Goal: Task Accomplishment & Management: Manage account settings

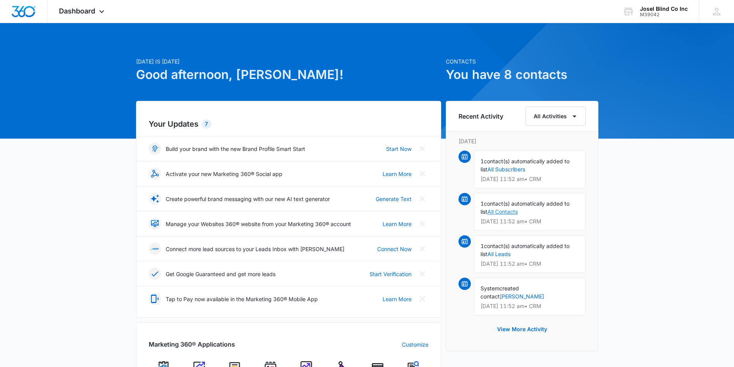
click at [505, 214] on link "All Contacts" at bounding box center [503, 212] width 30 height 7
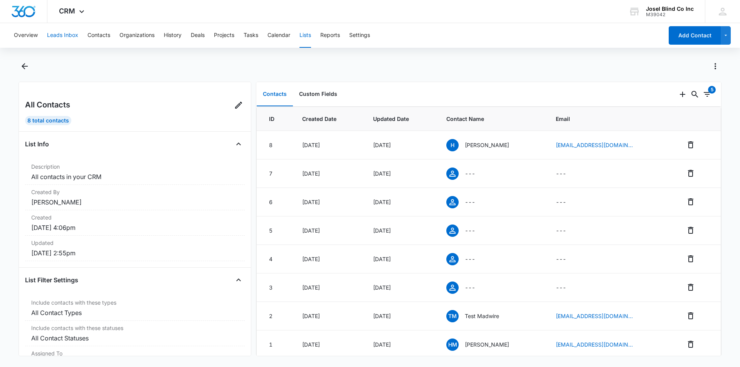
click at [66, 36] on button "Leads Inbox" at bounding box center [62, 35] width 31 height 25
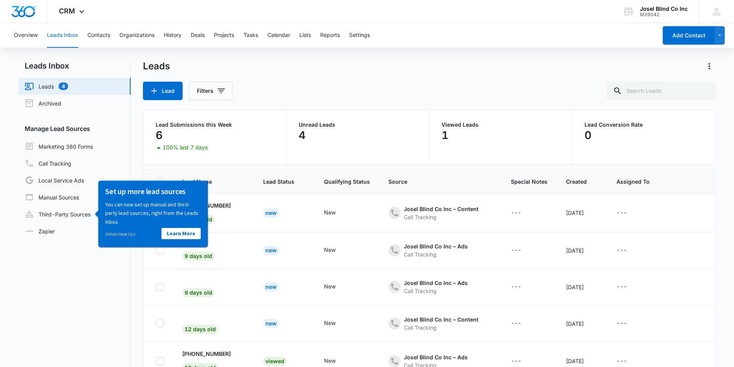
click at [57, 268] on nav "Leads Inbox Leads 4 Archived Manage Lead Sources Marketing 360 Forms Call Track…" at bounding box center [75, 238] width 112 height 357
click at [67, 248] on nav "Leads Inbox Leads 4 Archived Manage Lead Sources Marketing 360 Forms Call Track…" at bounding box center [75, 238] width 112 height 357
click at [71, 159] on link "Call Tracking" at bounding box center [48, 163] width 47 height 9
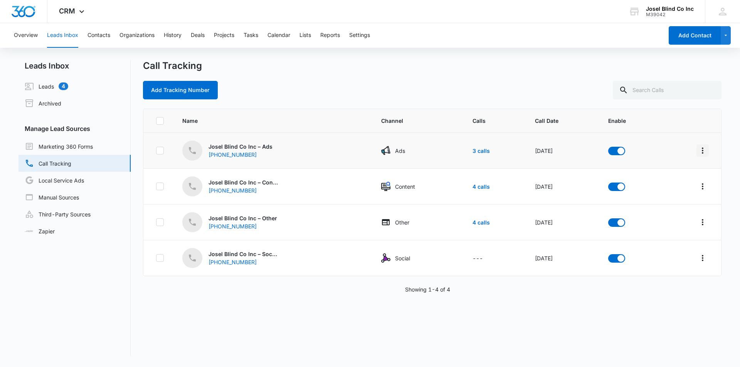
click at [698, 152] on icon "Overflow Menu" at bounding box center [702, 150] width 9 height 9
click at [639, 148] on form at bounding box center [630, 150] width 45 height 9
click at [473, 154] on link "3 calls" at bounding box center [481, 151] width 17 height 7
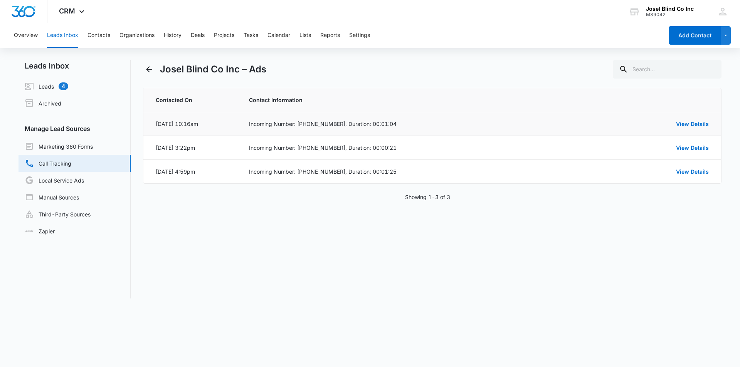
click at [324, 129] on td "Incoming Number: [PHONE_NUMBER], Duration: 00:01:04" at bounding box center [421, 124] width 363 height 24
click at [685, 123] on link "View Details" at bounding box center [692, 124] width 33 height 7
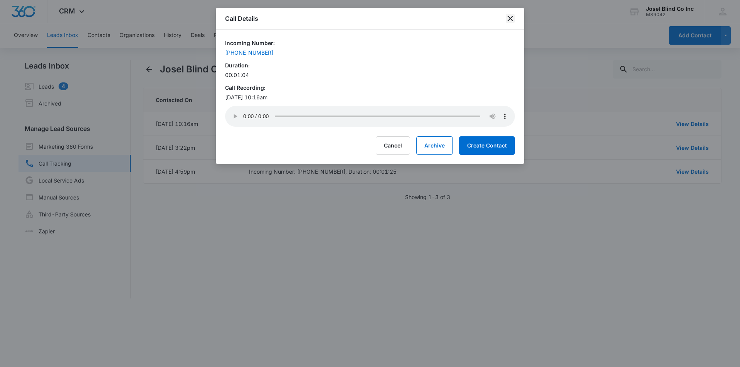
click at [510, 16] on icon "close" at bounding box center [510, 18] width 9 height 9
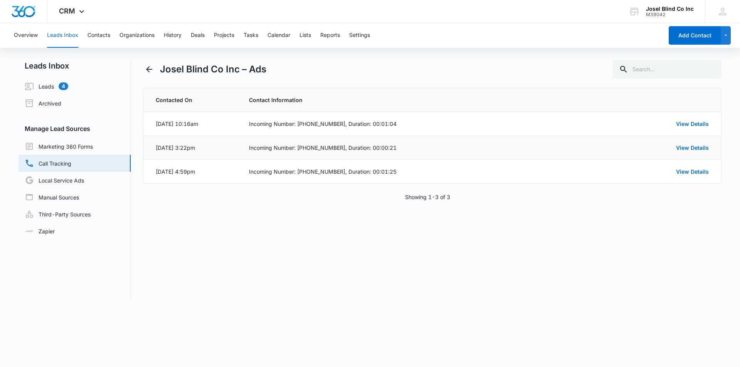
click at [313, 152] on td "Incoming Number: [PHONE_NUMBER], Duration: 00:00:21" at bounding box center [421, 148] width 363 height 24
click at [363, 150] on div "Incoming Number: [PHONE_NUMBER], Duration: 00:00:21" at bounding box center [421, 148] width 344 height 8
click at [682, 150] on link "View Details" at bounding box center [692, 148] width 33 height 7
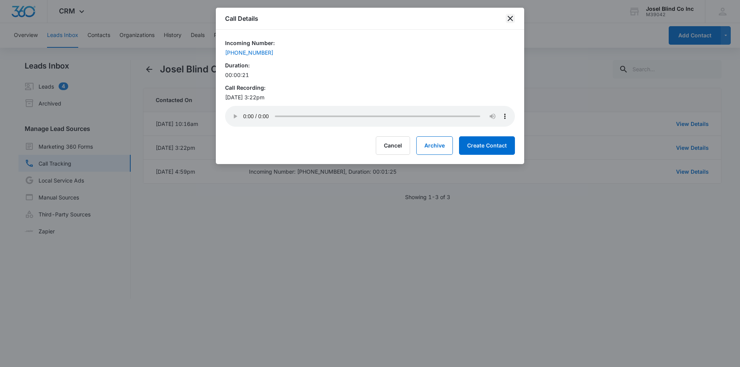
click at [512, 19] on icon "close" at bounding box center [510, 18] width 9 height 9
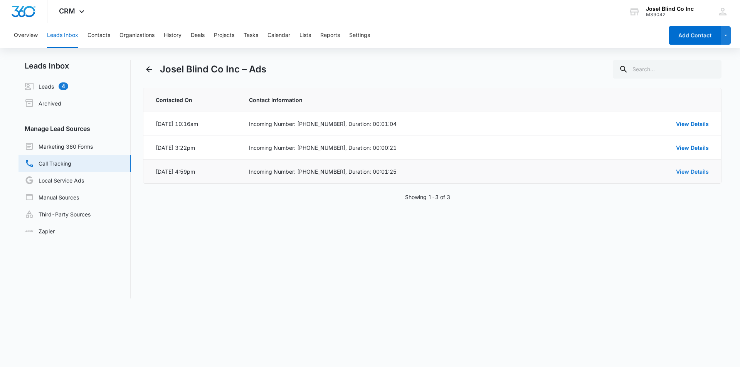
click at [693, 170] on link "View Details" at bounding box center [692, 171] width 33 height 7
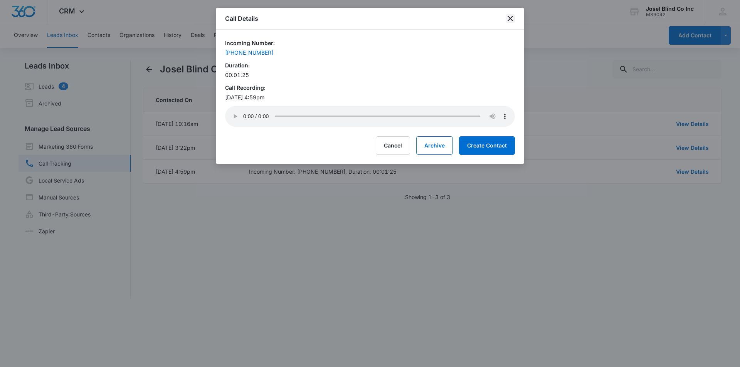
drag, startPoint x: 512, startPoint y: 15, endPoint x: 512, endPoint y: 19, distance: 3.9
click at [512, 16] on icon "close" at bounding box center [510, 18] width 9 height 9
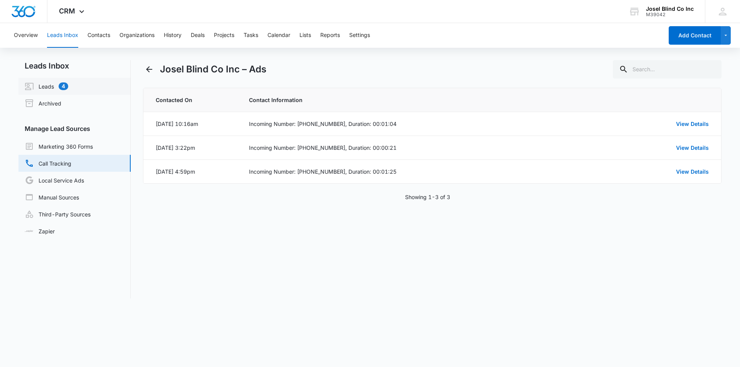
click at [57, 89] on link "Leads 4" at bounding box center [47, 86] width 44 height 9
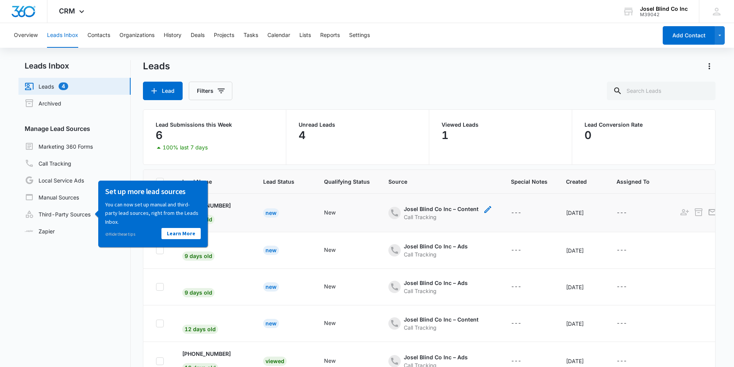
click at [411, 217] on div "Call Tracking" at bounding box center [441, 217] width 75 height 8
click at [324, 213] on div "New" at bounding box center [330, 213] width 12 height 8
click at [213, 207] on p "[PHONE_NUMBER]" at bounding box center [206, 206] width 49 height 8
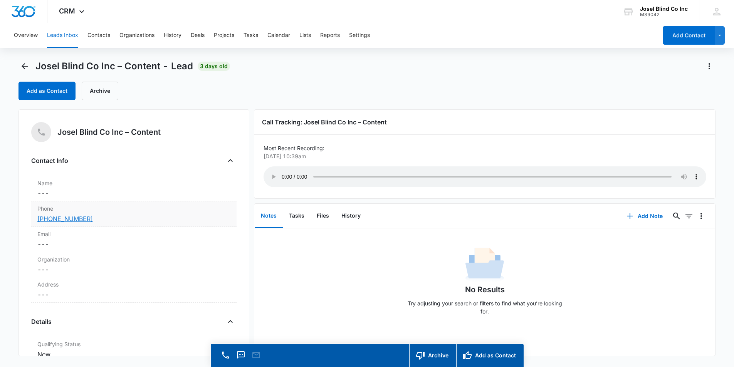
click at [62, 220] on link "[PHONE_NUMBER]" at bounding box center [65, 218] width 56 height 9
click at [295, 215] on button "Tasks" at bounding box center [297, 216] width 28 height 24
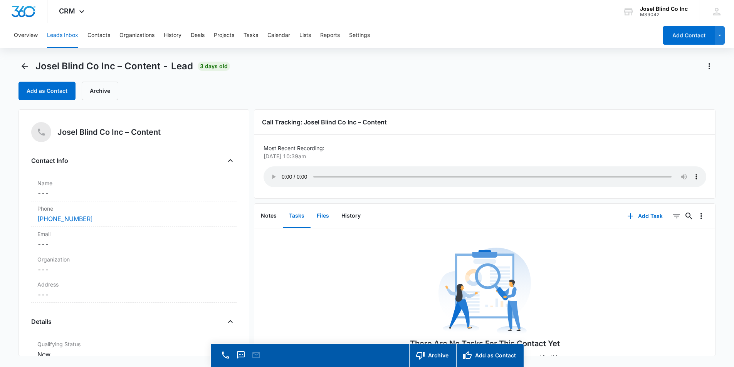
click at [325, 216] on button "Files" at bounding box center [323, 216] width 25 height 24
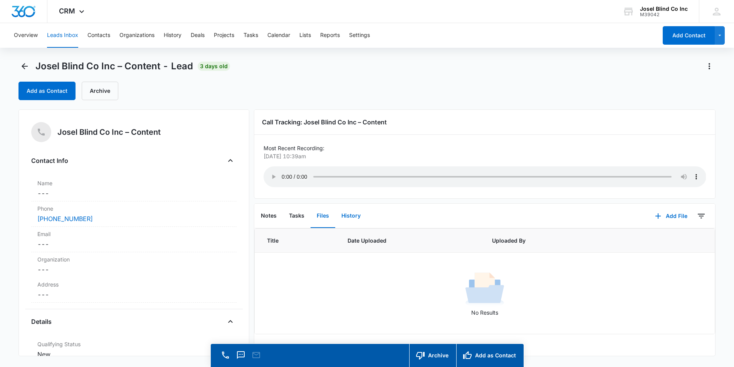
click at [351, 217] on button "History" at bounding box center [351, 216] width 32 height 24
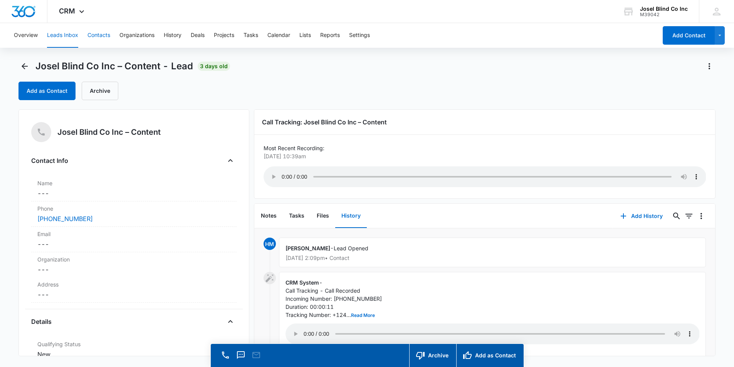
click at [105, 40] on button "Contacts" at bounding box center [99, 35] width 23 height 25
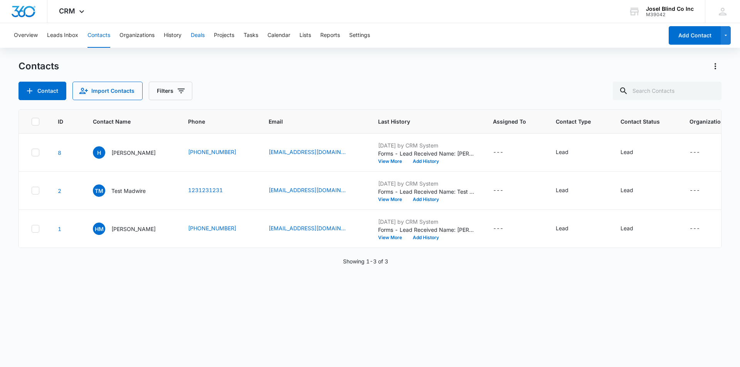
click at [202, 33] on button "Deals" at bounding box center [198, 35] width 14 height 25
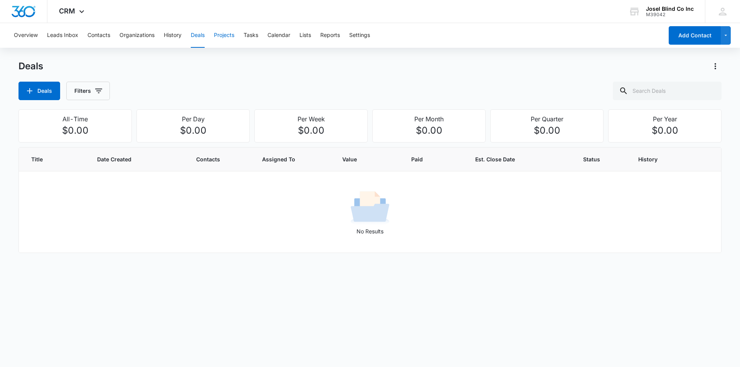
click at [225, 35] on button "Projects" at bounding box center [224, 35] width 20 height 25
click at [252, 37] on button "Tasks" at bounding box center [251, 35] width 15 height 25
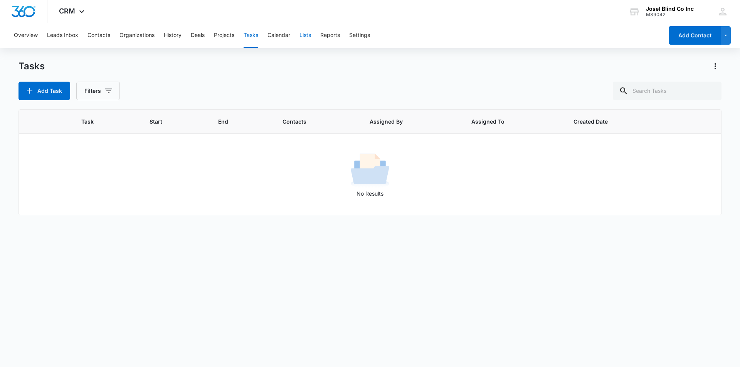
click at [309, 38] on button "Lists" at bounding box center [306, 35] width 12 height 25
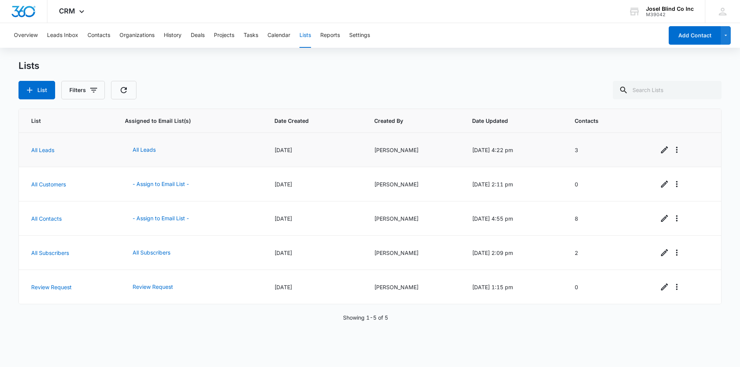
click at [370, 153] on td "[PERSON_NAME]" at bounding box center [414, 150] width 98 height 34
click at [369, 150] on td "[PERSON_NAME]" at bounding box center [414, 150] width 98 height 34
click at [287, 154] on div "[DATE]" at bounding box center [314, 150] width 81 height 8
click at [483, 188] on div "[DATE] 2:11 pm" at bounding box center [514, 184] width 84 height 8
click at [581, 188] on td "0" at bounding box center [608, 184] width 84 height 34
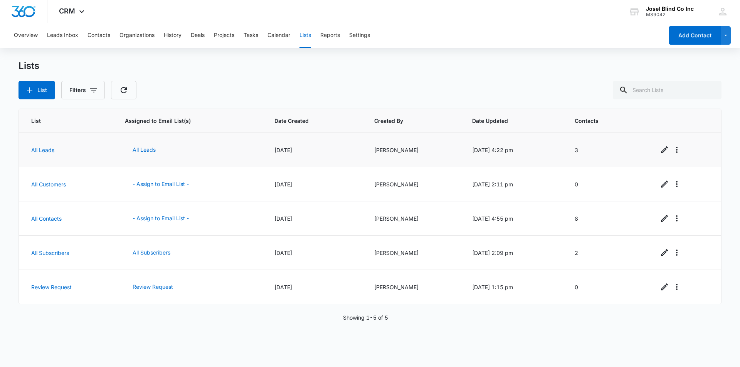
click at [577, 150] on td "3" at bounding box center [608, 150] width 84 height 34
click at [477, 153] on div "[DATE] 4:22 pm" at bounding box center [514, 150] width 84 height 8
click at [383, 152] on td "[PERSON_NAME]" at bounding box center [414, 150] width 98 height 34
click at [282, 152] on div "[DATE]" at bounding box center [314, 150] width 81 height 8
click at [149, 149] on button "All Leads" at bounding box center [144, 150] width 39 height 19
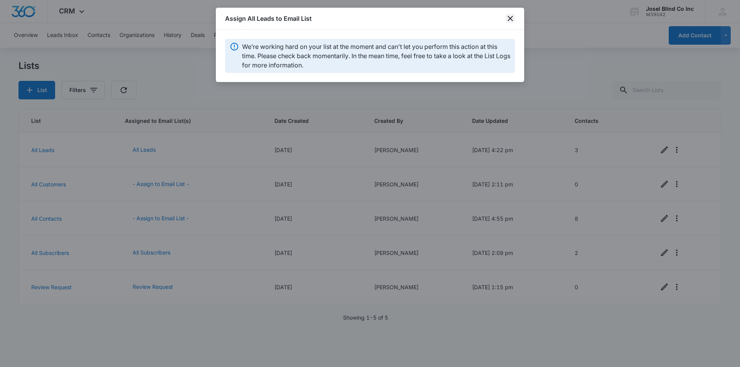
click at [509, 19] on icon "close" at bounding box center [510, 18] width 5 height 5
